Goal: Task Accomplishment & Management: Complete application form

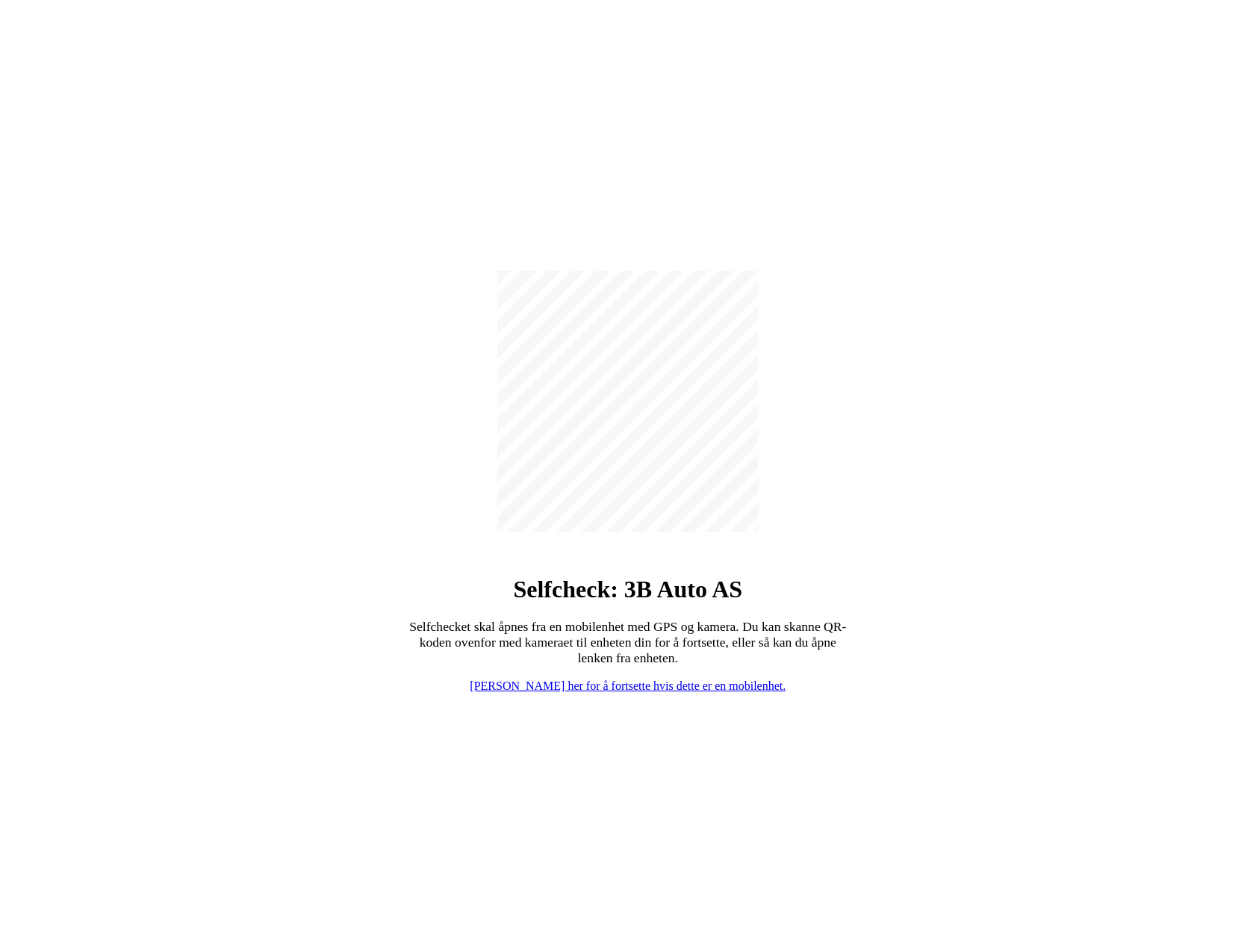
click at [899, 713] on div "Selfcheck: 3B Auto AS Selfchecket skal åpnes fra en mobilenhet med GPS og kamer…" at bounding box center [628, 482] width 1244 height 952
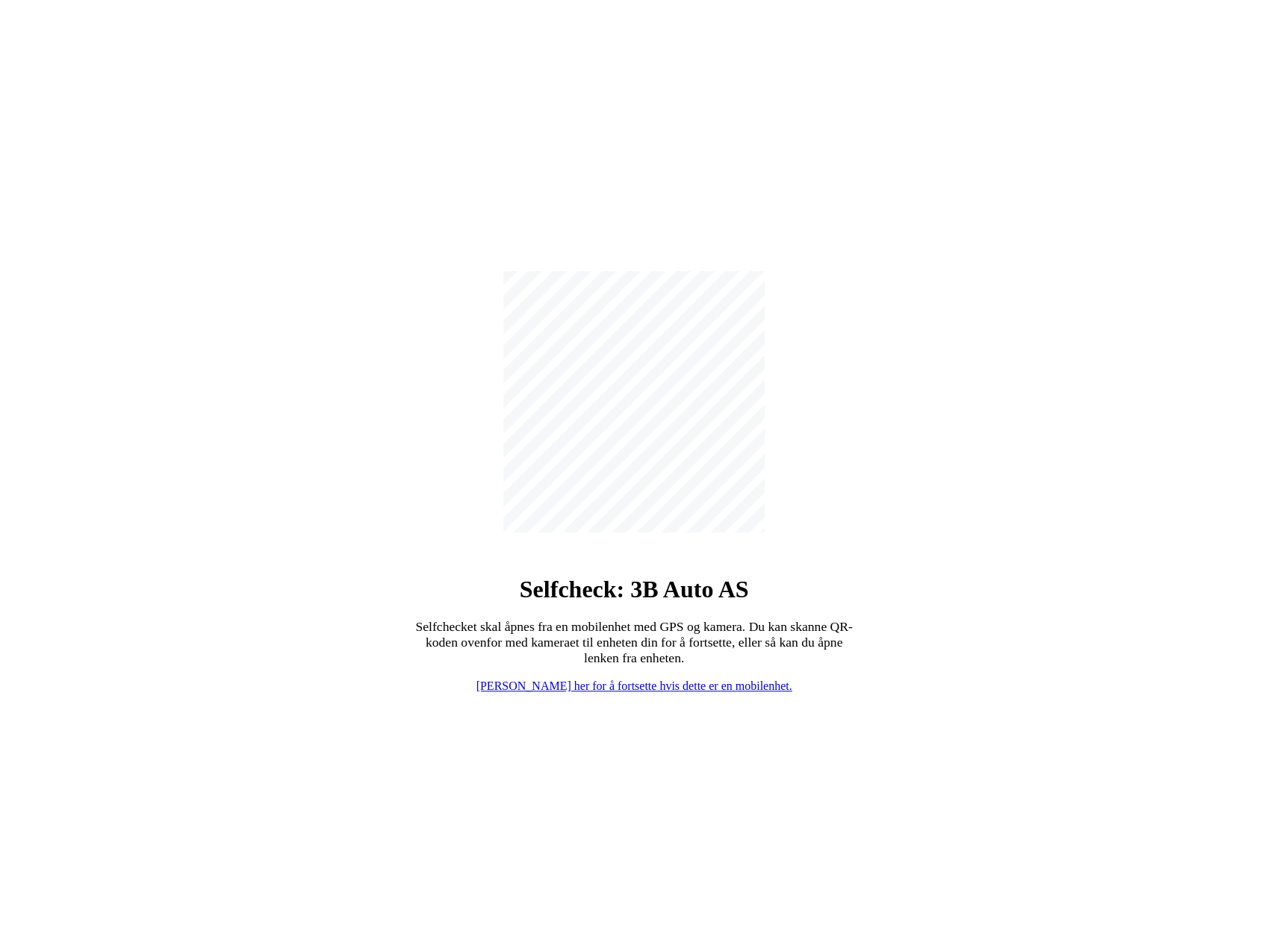
click at [1047, 433] on div "Selfcheck: 3B Auto AS Selfchecket skal åpnes fra en mobilenhet med GPS og kamer…" at bounding box center [634, 482] width 1256 height 952
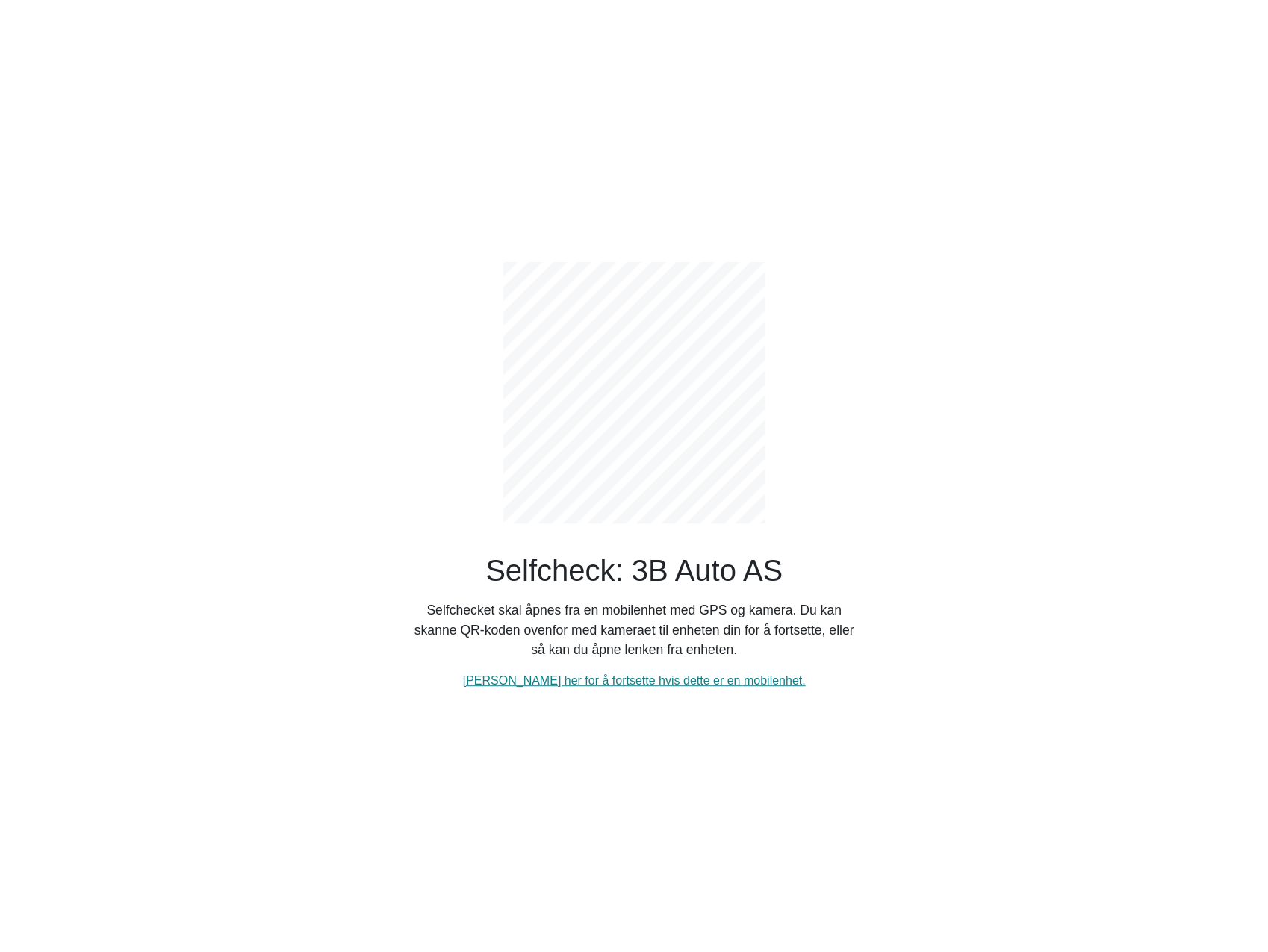
click at [1047, 433] on div "Selfcheck: 3B Auto AS Selfchecket skal åpnes fra en mobilenhet med GPS og kamer…" at bounding box center [634, 476] width 985 height 952
click at [911, 719] on div "Selfcheck: 3B Auto AS Selfchecket skal åpnes fra en mobilenhet med GPS og kamer…" at bounding box center [634, 476] width 985 height 952
click at [616, 675] on link "Klikk her for å fortsette hvis dette er en mobilenhet." at bounding box center [634, 680] width 342 height 13
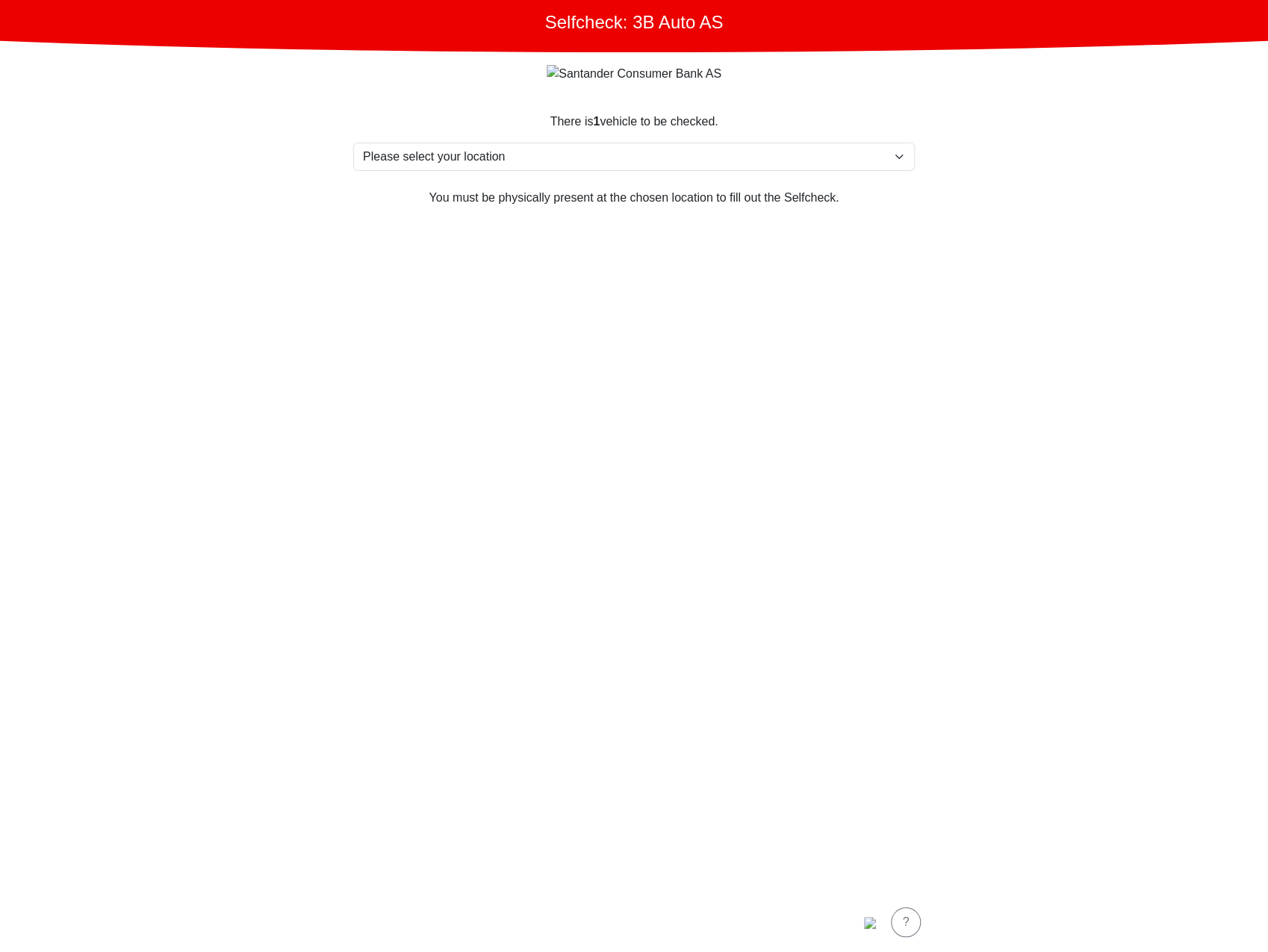
click at [783, 447] on section "There is 1 vehicle to be checked. Please select your location Furlandsvegen 24(…" at bounding box center [634, 493] width 597 height 797
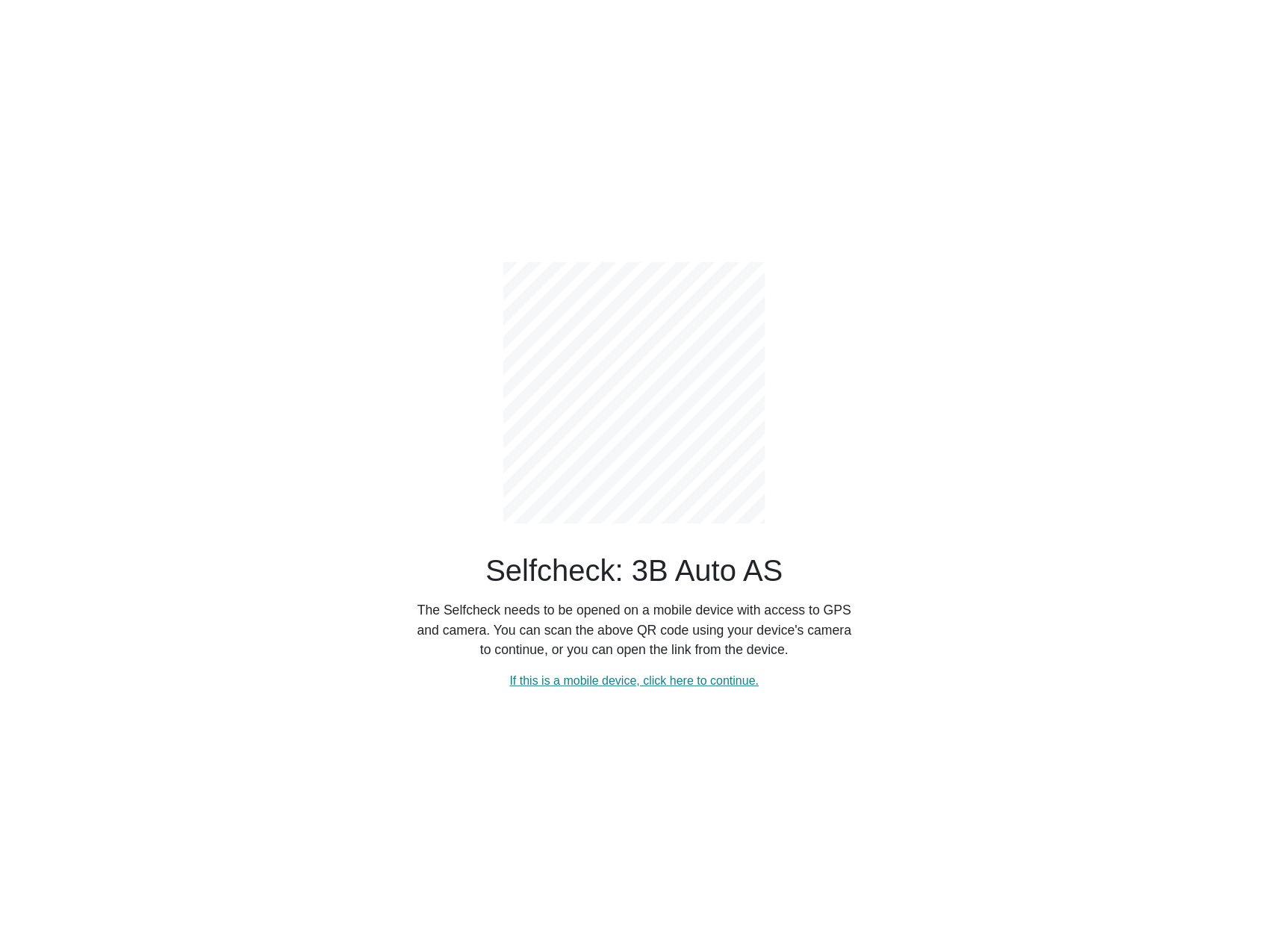
click at [379, 474] on div "Selfcheck: 3B Auto AS The Selfcheck needs to be opened on a mobile device with …" at bounding box center [634, 476] width 985 height 952
click at [699, 683] on link "If this is a mobile device, click here to continue." at bounding box center [634, 680] width 250 height 13
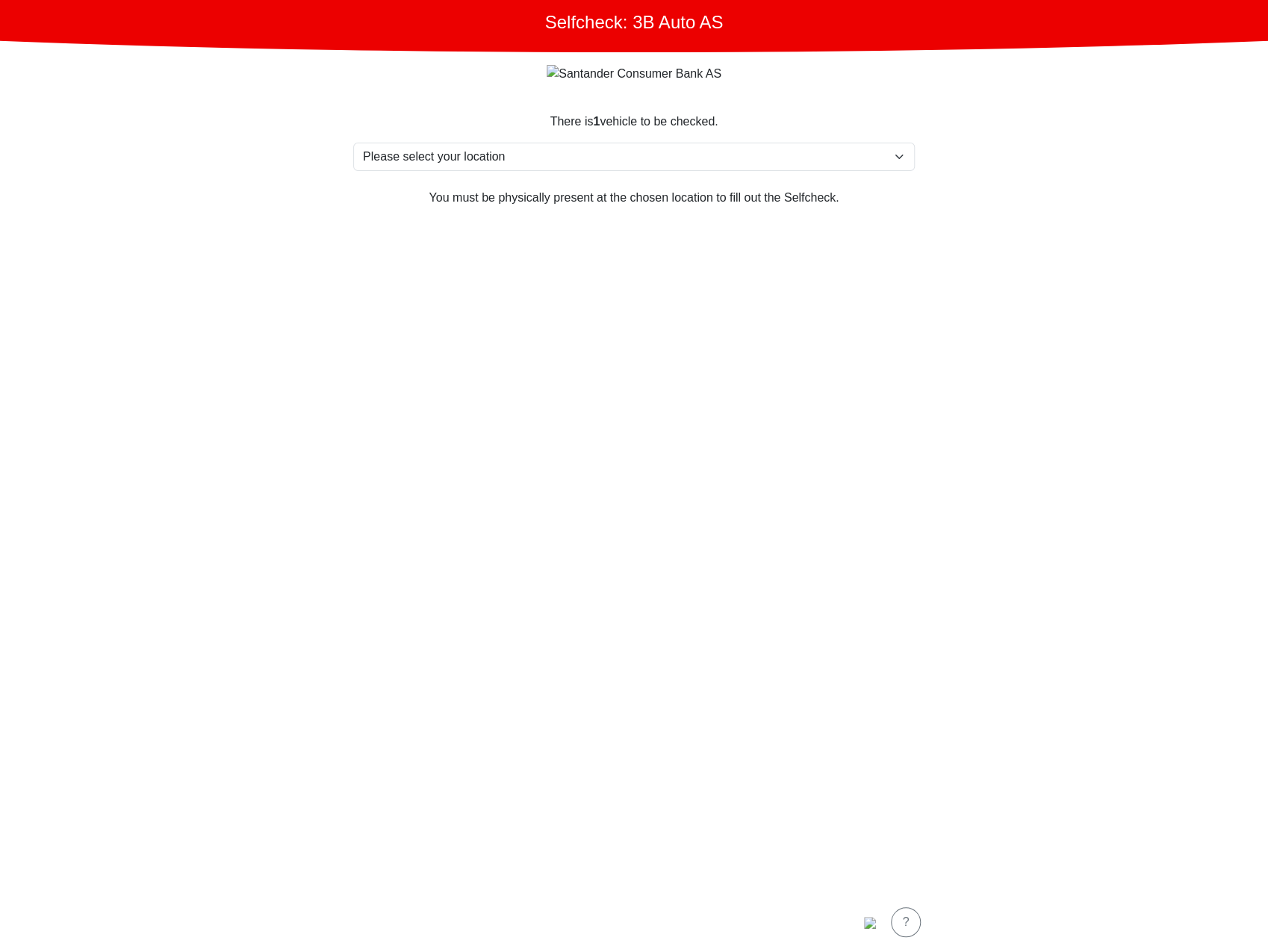
click at [979, 316] on main "Selfcheck: 3B Auto AS There is 1 vehicle to be checked. Please select your loca…" at bounding box center [634, 476] width 1268 height 952
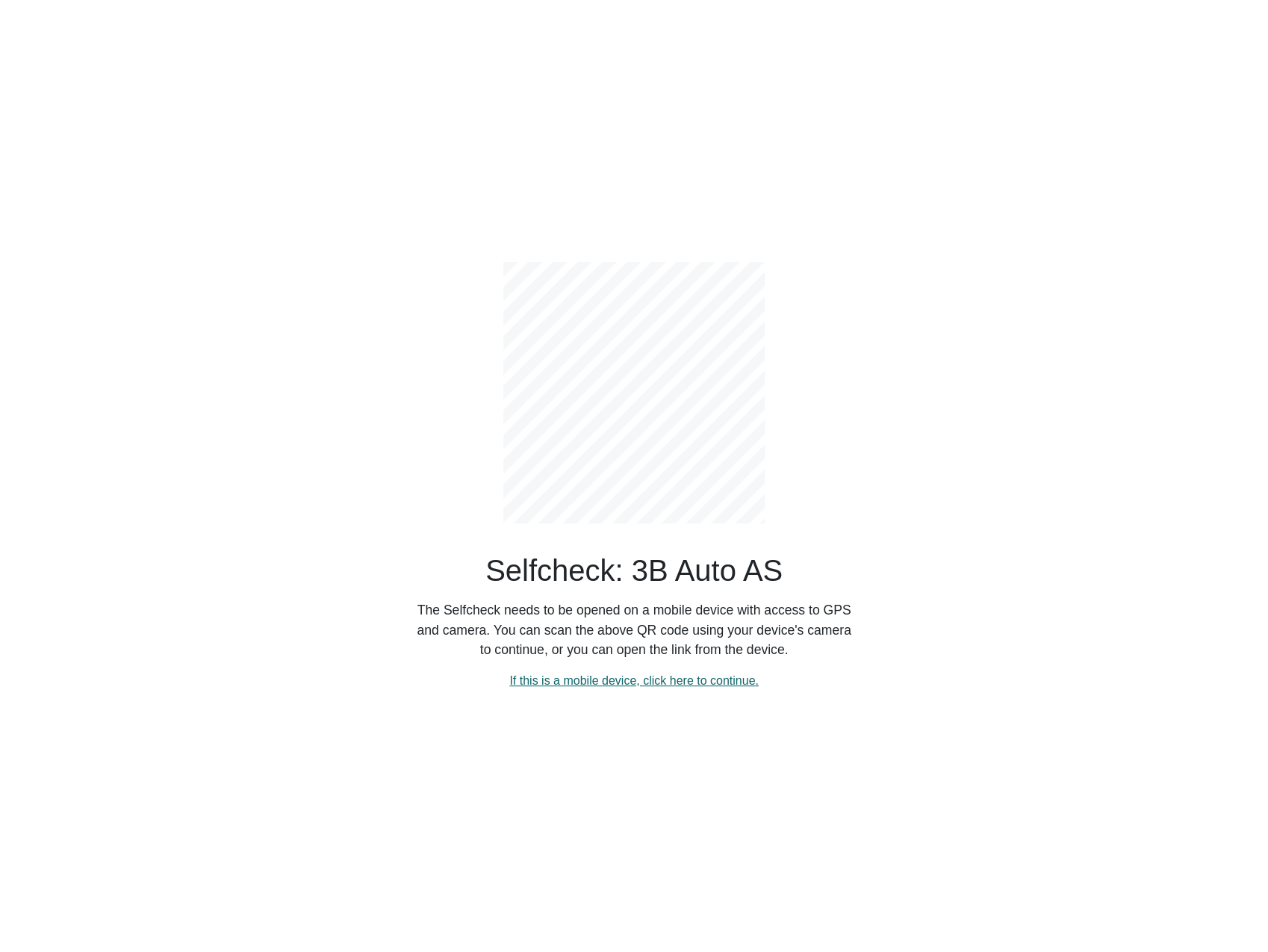
click at [657, 680] on link "If this is a mobile device, click here to continue." at bounding box center [634, 680] width 250 height 13
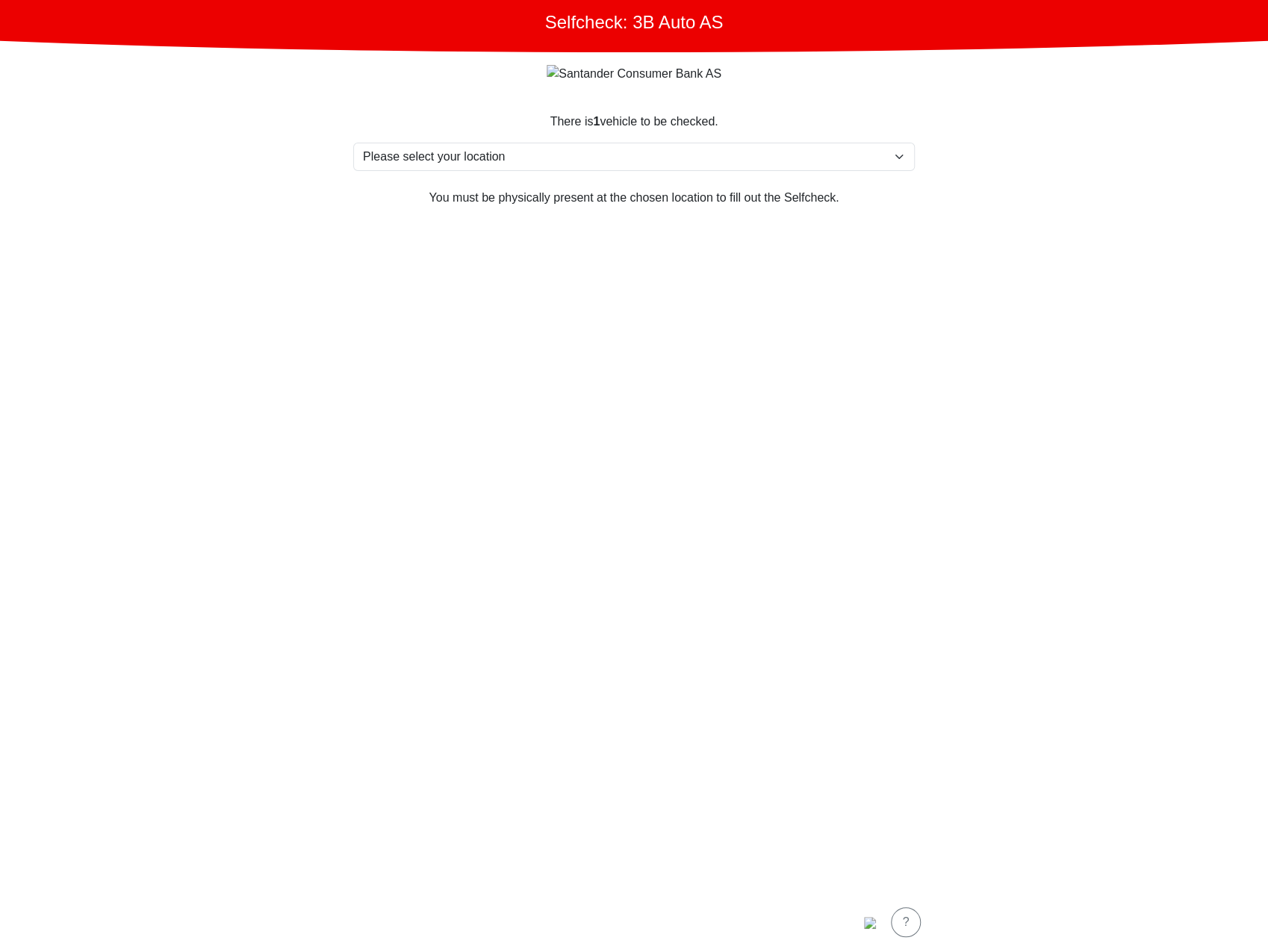
drag, startPoint x: 1261, startPoint y: 72, endPoint x: 1172, endPoint y: 77, distance: 89.1
click at [1260, 72] on main "Selfcheck: 3B Auto AS There is 1 vehicle to be checked. Please select your loca…" at bounding box center [634, 476] width 1268 height 952
click at [422, 215] on section "There is 1 vehicle to be checked. Please select your location Furlandsvegen 24(…" at bounding box center [634, 493] width 597 height 797
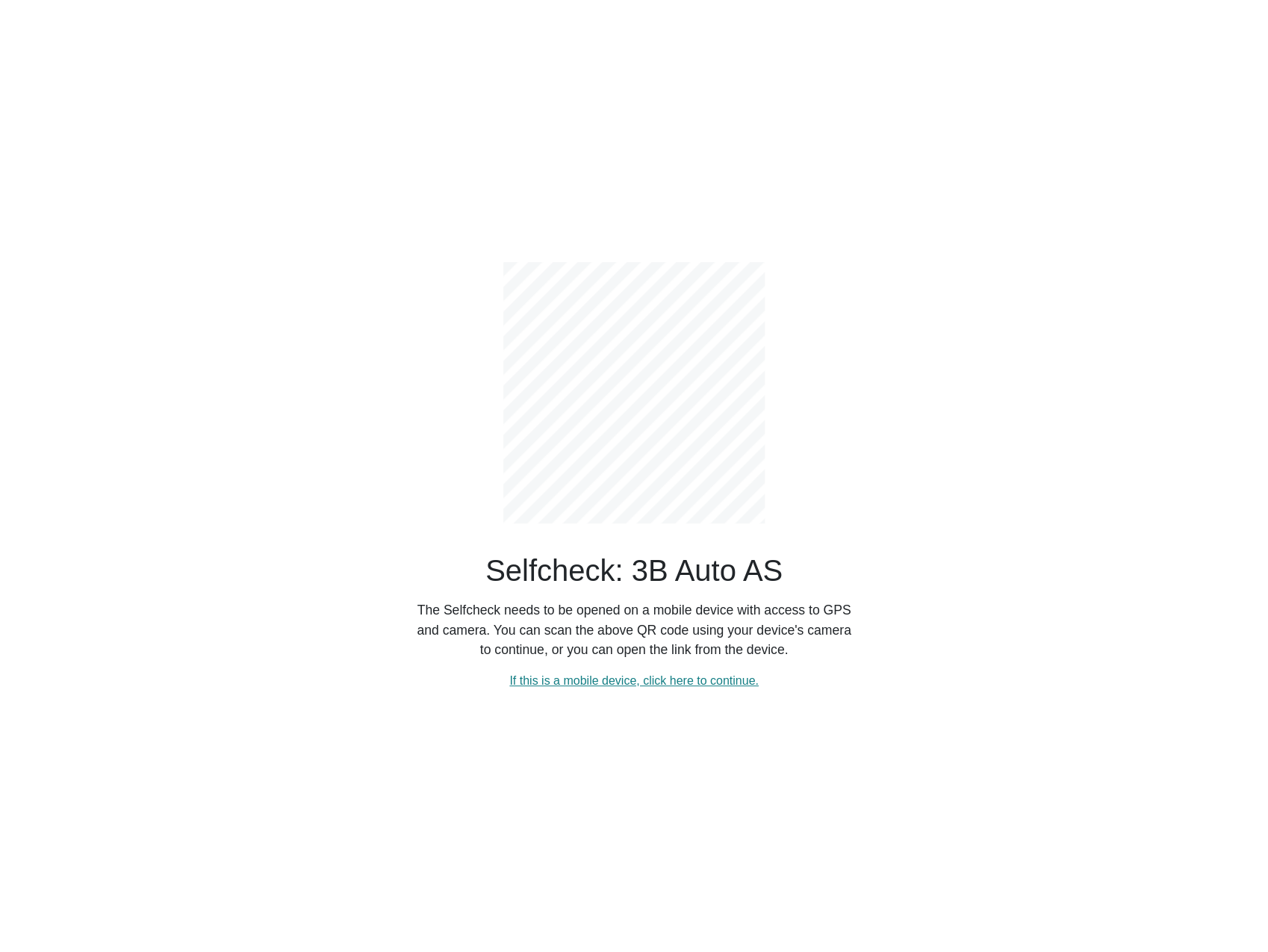
click at [672, 758] on div "Selfcheck: 3B Auto AS The Selfcheck needs to be opened on a mobile device with …" at bounding box center [634, 476] width 985 height 952
click at [628, 686] on link "If this is a mobile device, click here to continue." at bounding box center [634, 680] width 250 height 13
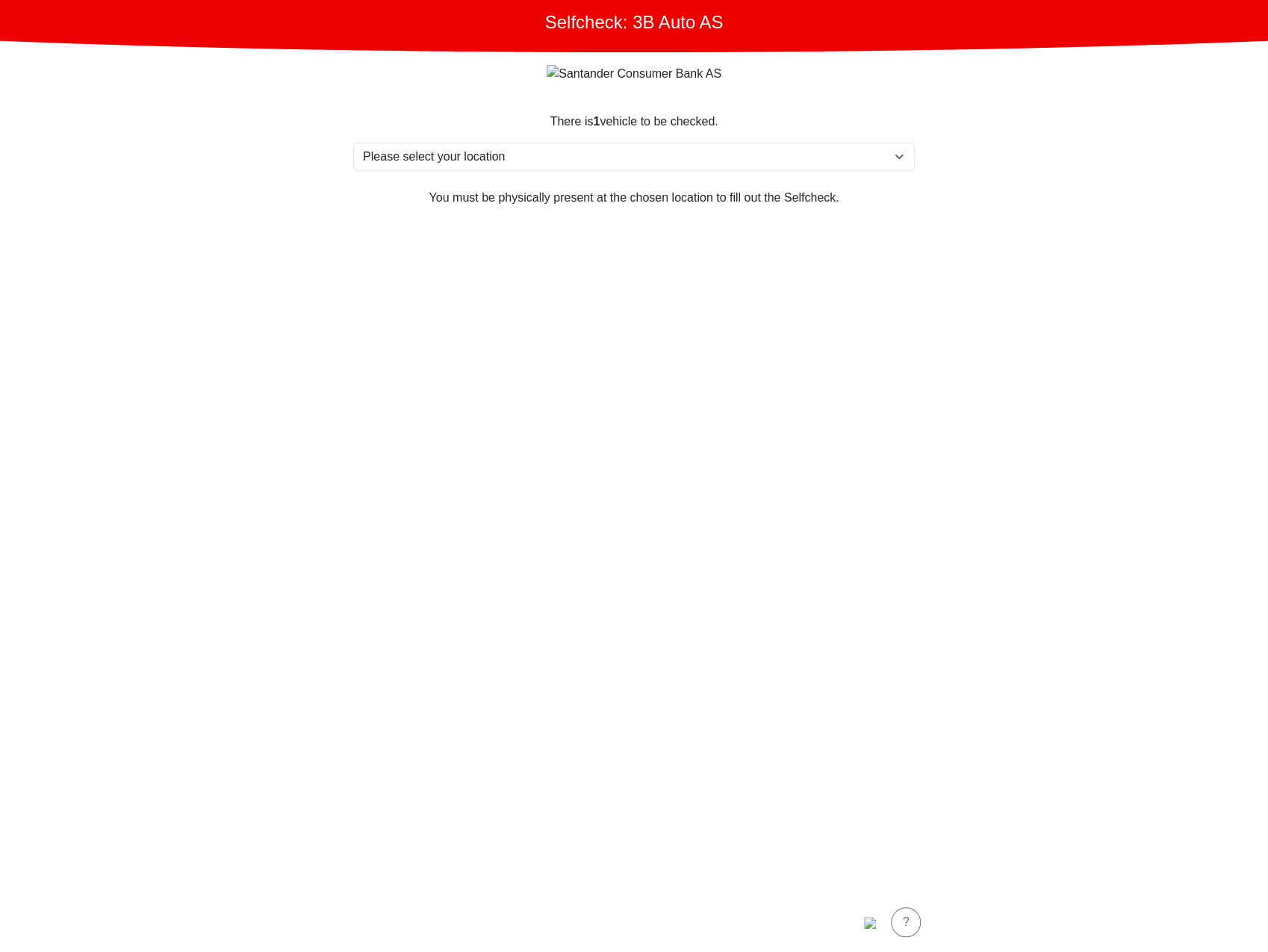
click at [645, 618] on section "There is 1 vehicle to be checked. Please select your location Furlandsvegen 24(…" at bounding box center [634, 493] width 597 height 797
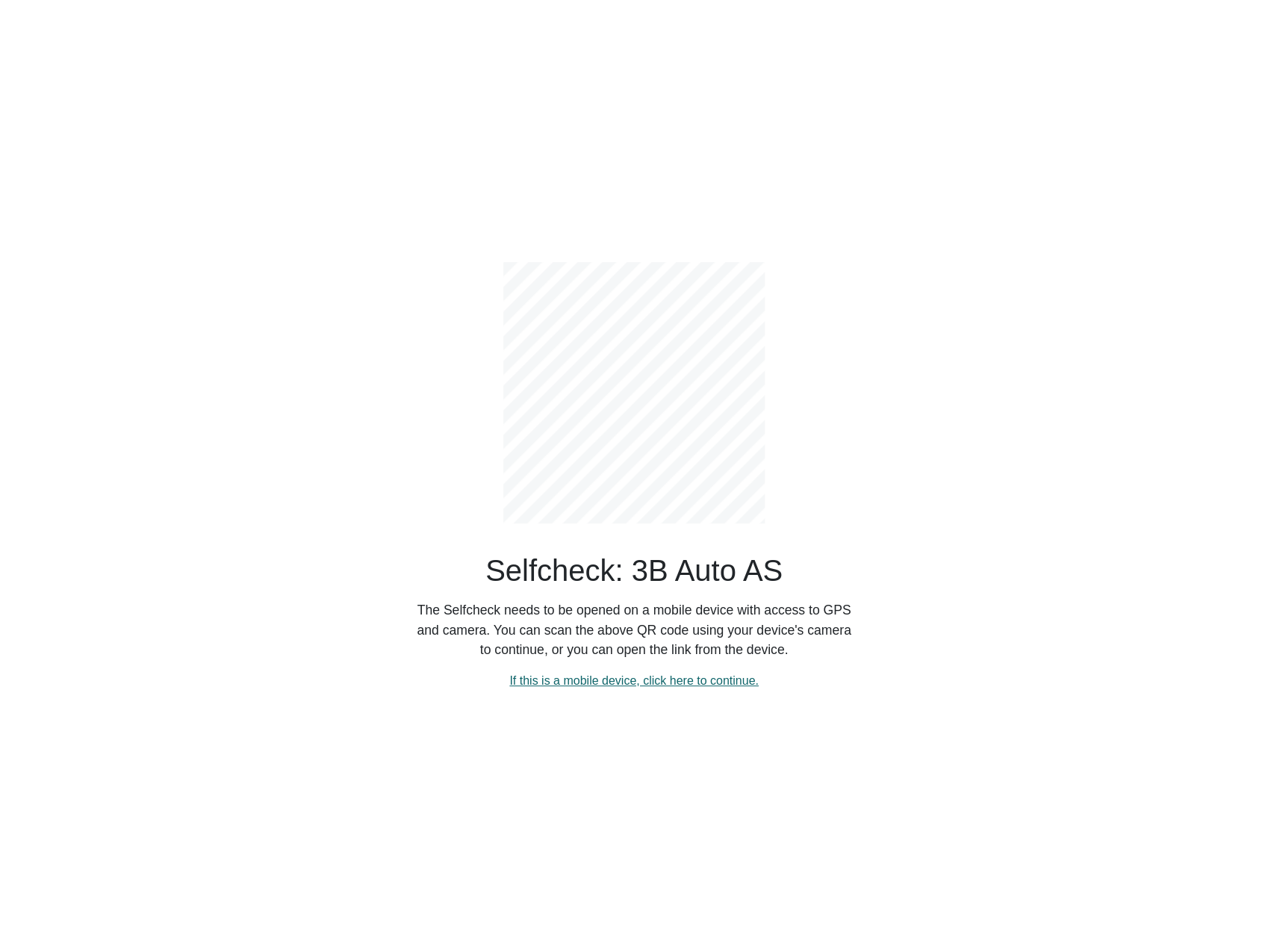
click at [603, 681] on link "If this is a mobile device, click here to continue." at bounding box center [634, 680] width 250 height 13
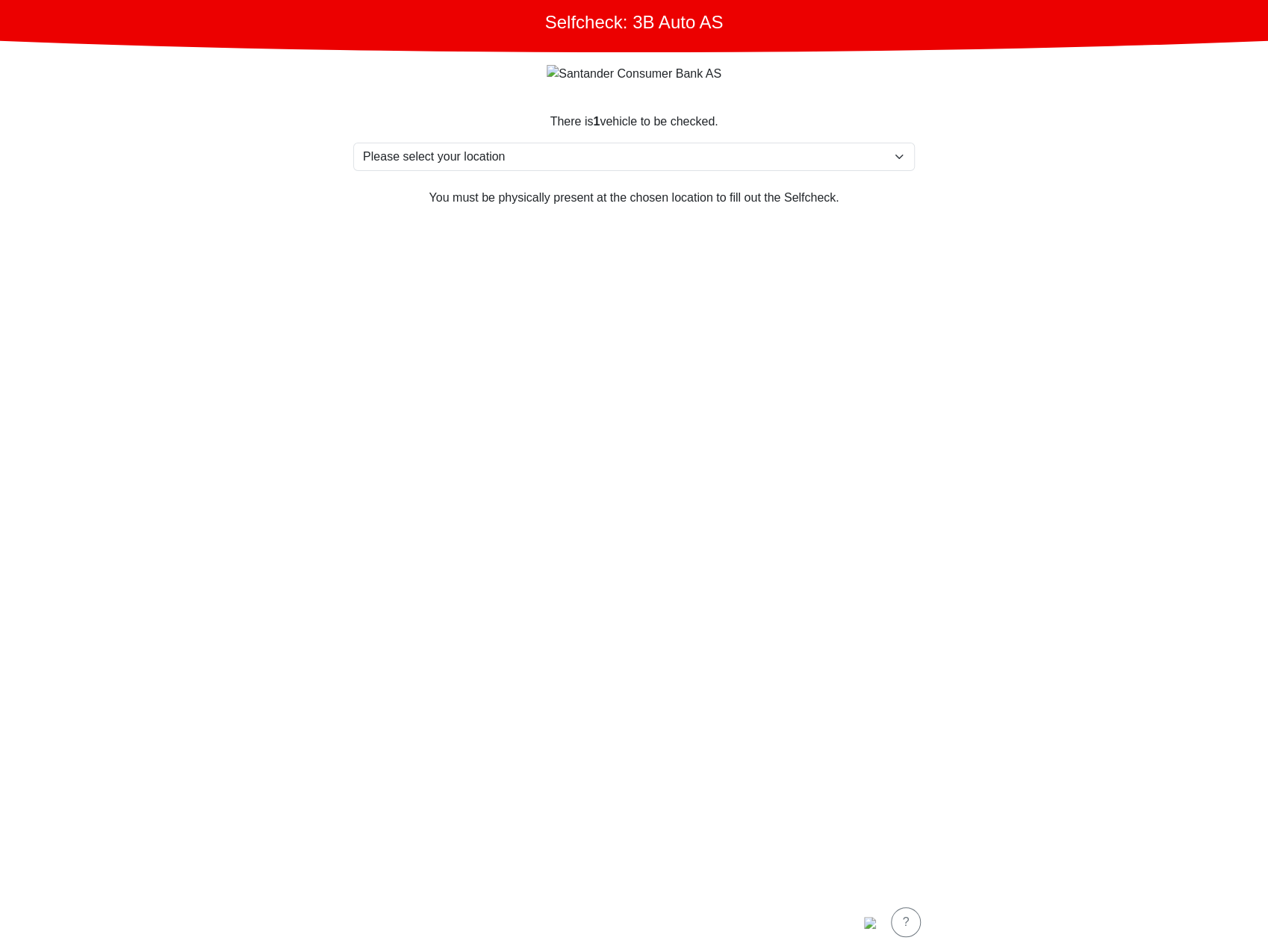
click at [198, 181] on main "Selfcheck: 3B Auto AS There is 1 vehicle to be checked. Please select your loca…" at bounding box center [634, 476] width 1268 height 952
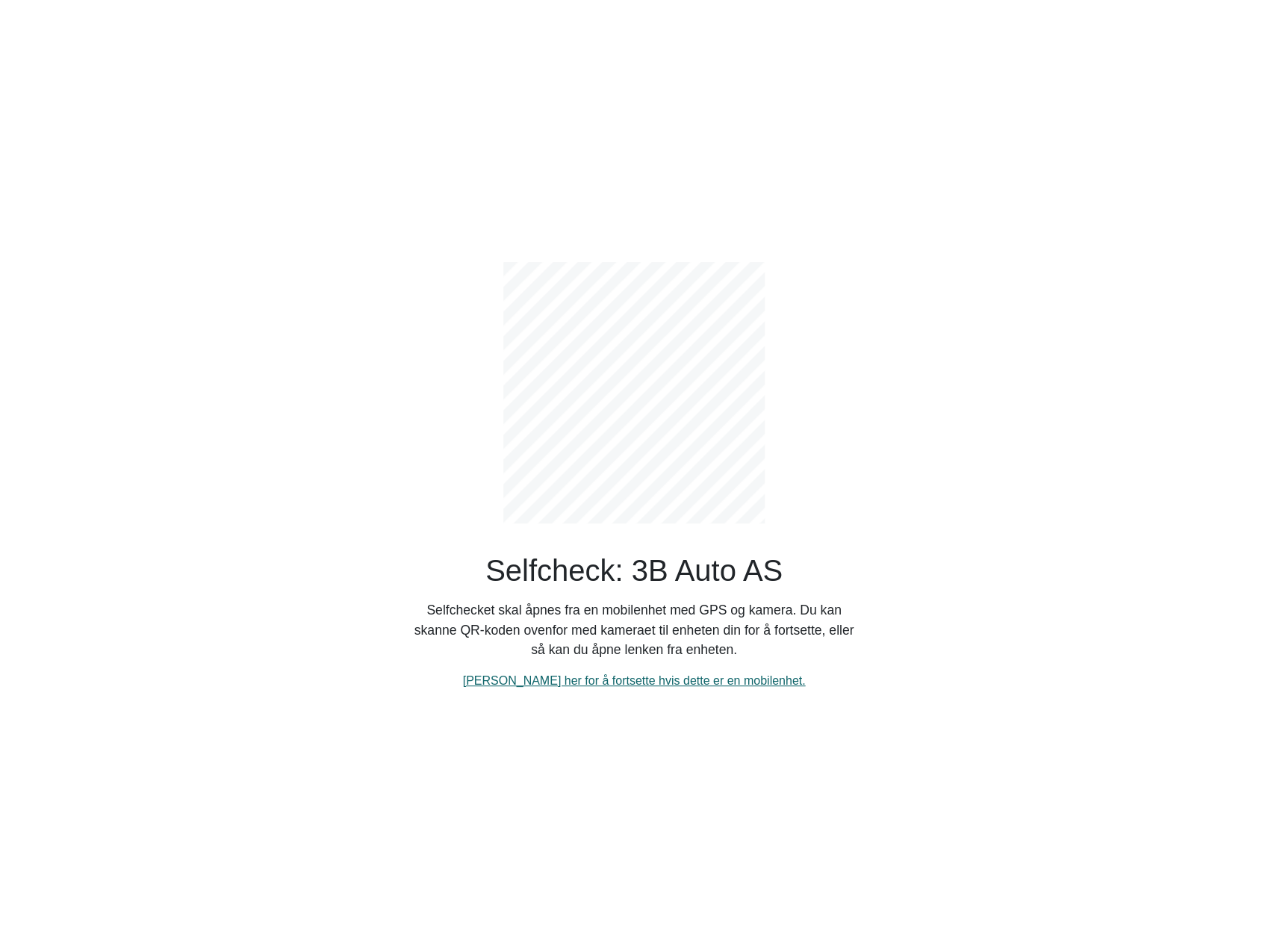
click at [552, 682] on link "[PERSON_NAME] her for å fortsette hvis dette er en mobilenhet." at bounding box center [634, 680] width 342 height 13
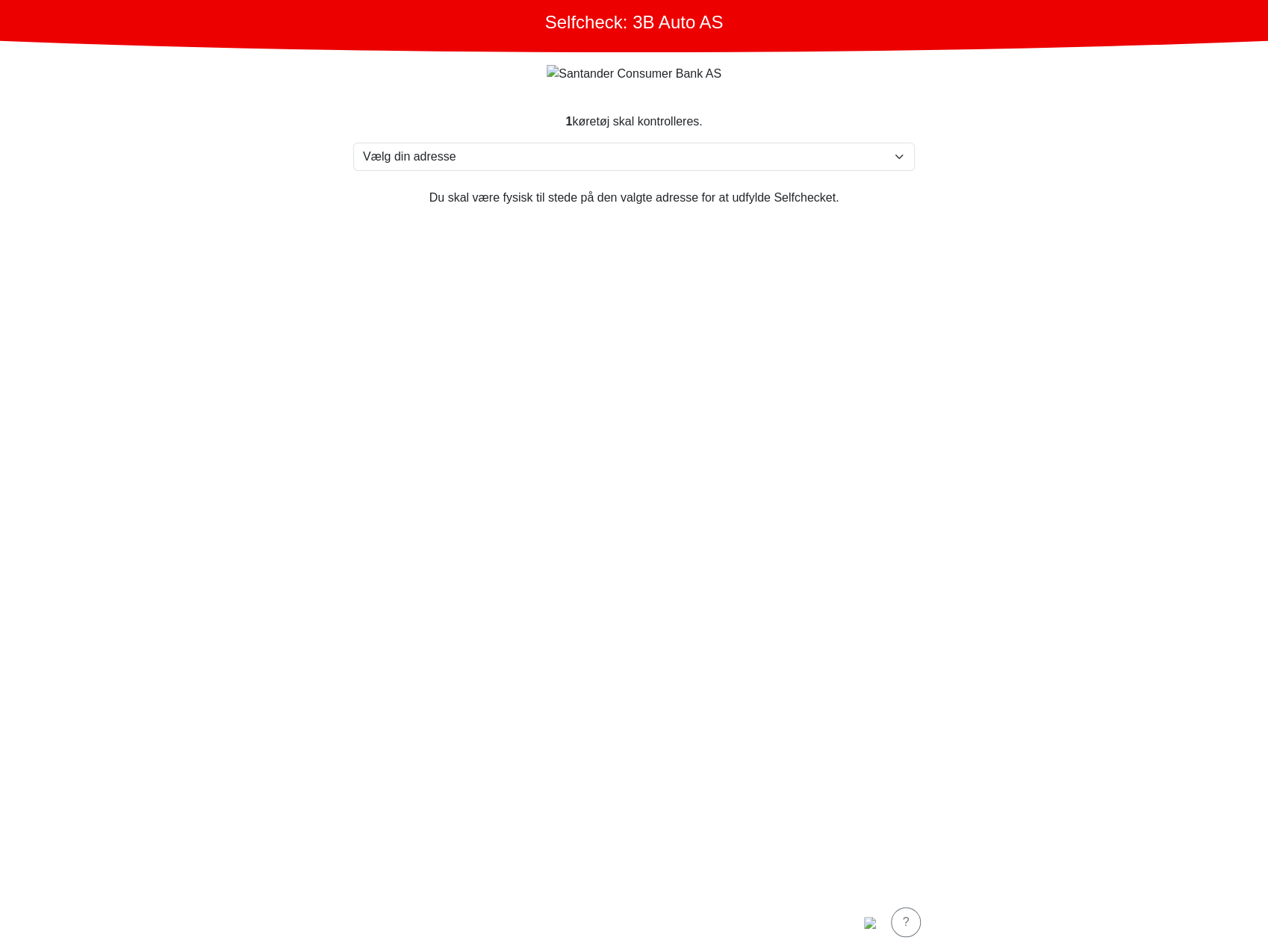
click at [552, 682] on section "1 køretøj skal kontrolleres. Vælg din adresse [STREET_ADDRESS] Furland ved [GEO…" at bounding box center [634, 493] width 597 height 797
click at [391, 362] on section "1 køretøj skal kontrolleres. Vælg din adresse [STREET_ADDRESS] Furland ved [GEO…" at bounding box center [634, 493] width 597 height 797
